Goal: Information Seeking & Learning: Find specific page/section

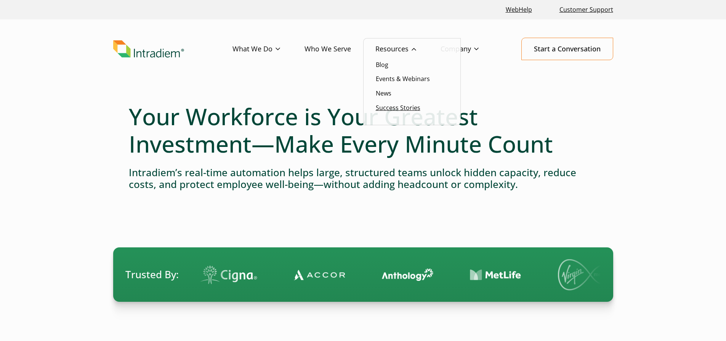
click at [400, 109] on link "Success Stories" at bounding box center [398, 108] width 45 height 8
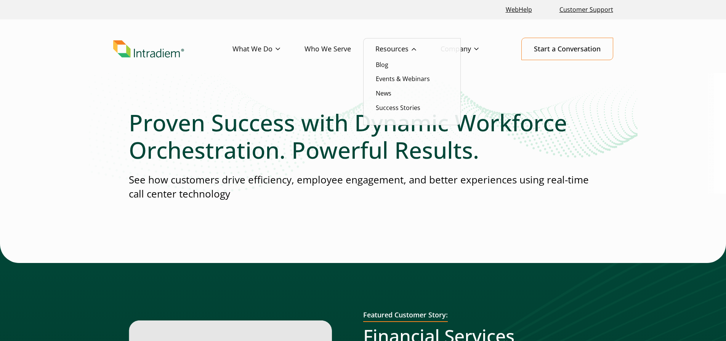
click at [387, 46] on link "Resources" at bounding box center [407, 49] width 65 height 22
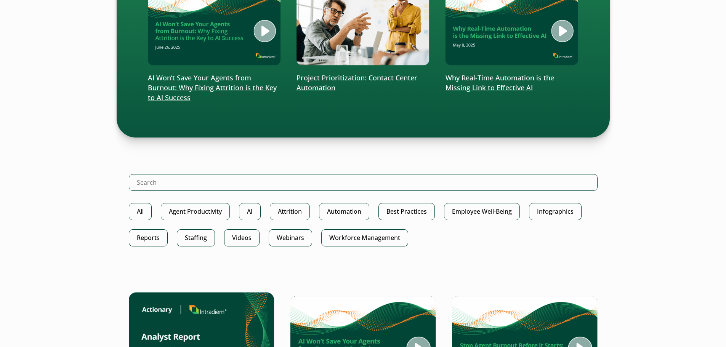
scroll to position [267, 0]
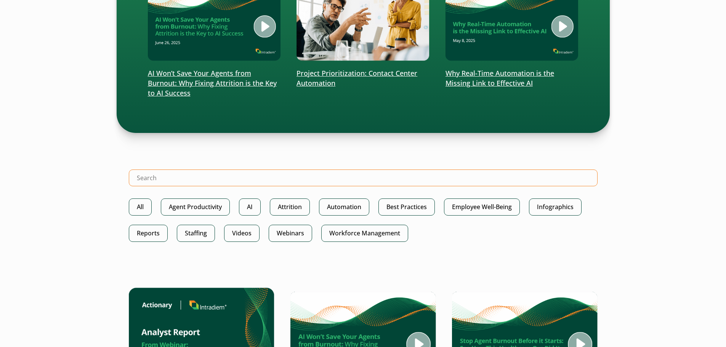
click at [165, 176] on input "Search Intradiem" at bounding box center [363, 178] width 469 height 17
type input "ccaas"
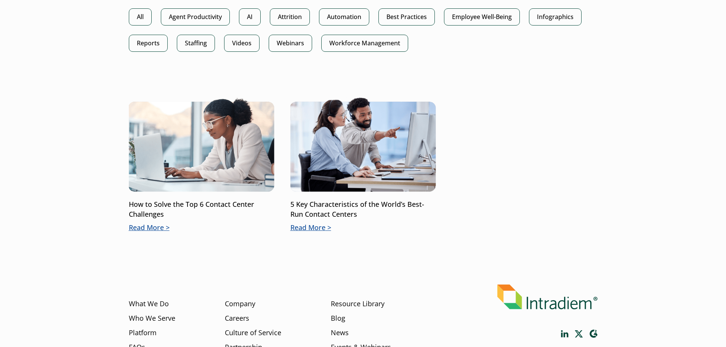
scroll to position [457, 0]
